Goal: Task Accomplishment & Management: Use online tool/utility

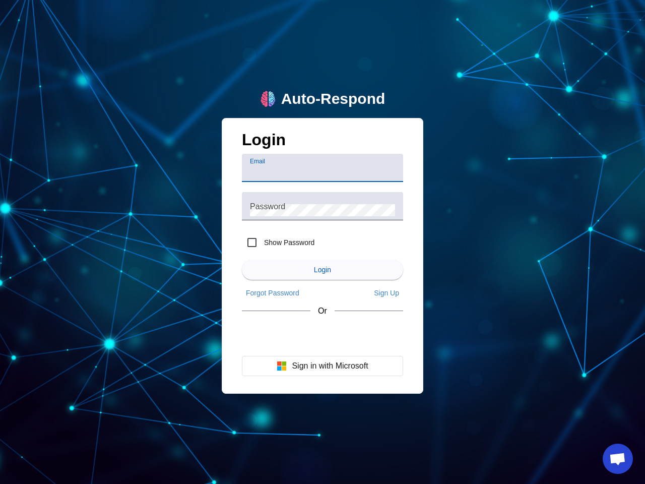
click at [323, 168] on input "Email" at bounding box center [322, 172] width 145 height 12
click at [278, 242] on label "Show Password" at bounding box center [288, 242] width 52 height 10
click at [262, 242] on input "Show Password" at bounding box center [252, 242] width 20 height 20
click at [252, 242] on input "Show Password" at bounding box center [252, 242] width 20 height 20
checkbox input "false"
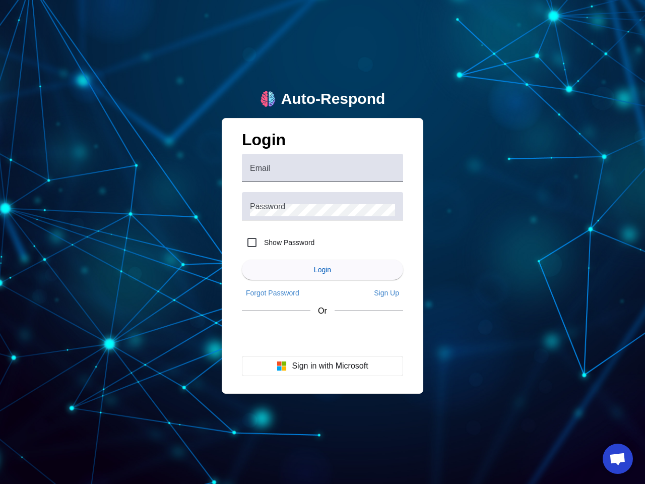
click at [323, 270] on span "Login" at bounding box center [322, 270] width 17 height 8
click at [273, 293] on app-main-login "Auto-Respond Login Email Password Show Password Login Forgot Password Sign Up O…" at bounding box center [322, 242] width 645 height 484
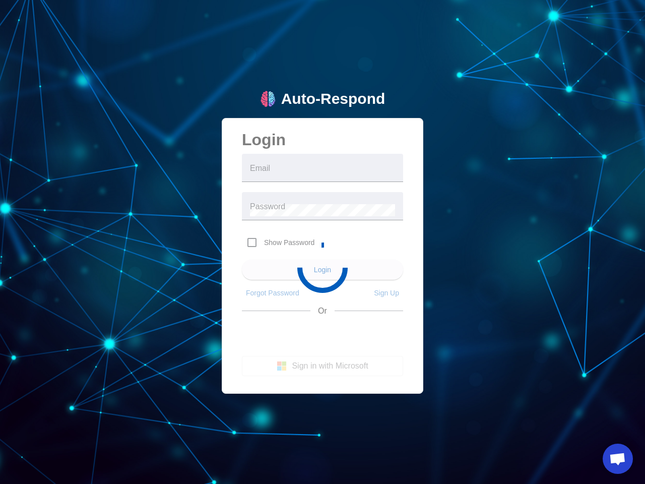
click at [387, 293] on app-main-login "Auto-Respond Login Email Password Show Password Login Forgot Password Sign Up O…" at bounding box center [322, 242] width 645 height 484
click at [323, 366] on app-main-login "Auto-Respond Login Email Password Show Password Login Forgot Password Sign Up O…" at bounding box center [322, 242] width 645 height 484
click at [618, 459] on span "Open chat" at bounding box center [617, 460] width 17 height 14
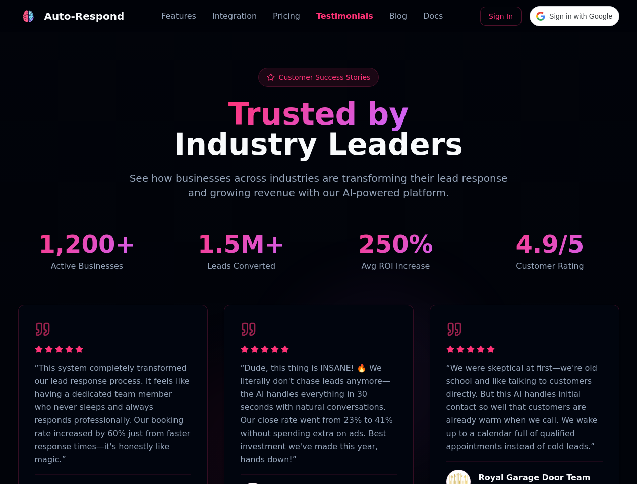
scroll to position [2477, 0]
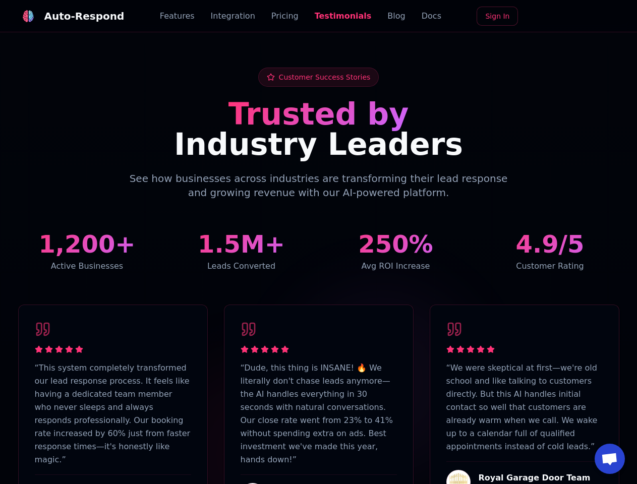
click at [65, 16] on div "Auto-Respond" at bounding box center [84, 16] width 80 height 14
click at [609, 459] on span "Open chat" at bounding box center [609, 460] width 17 height 14
